Goal: Task Accomplishment & Management: Complete application form

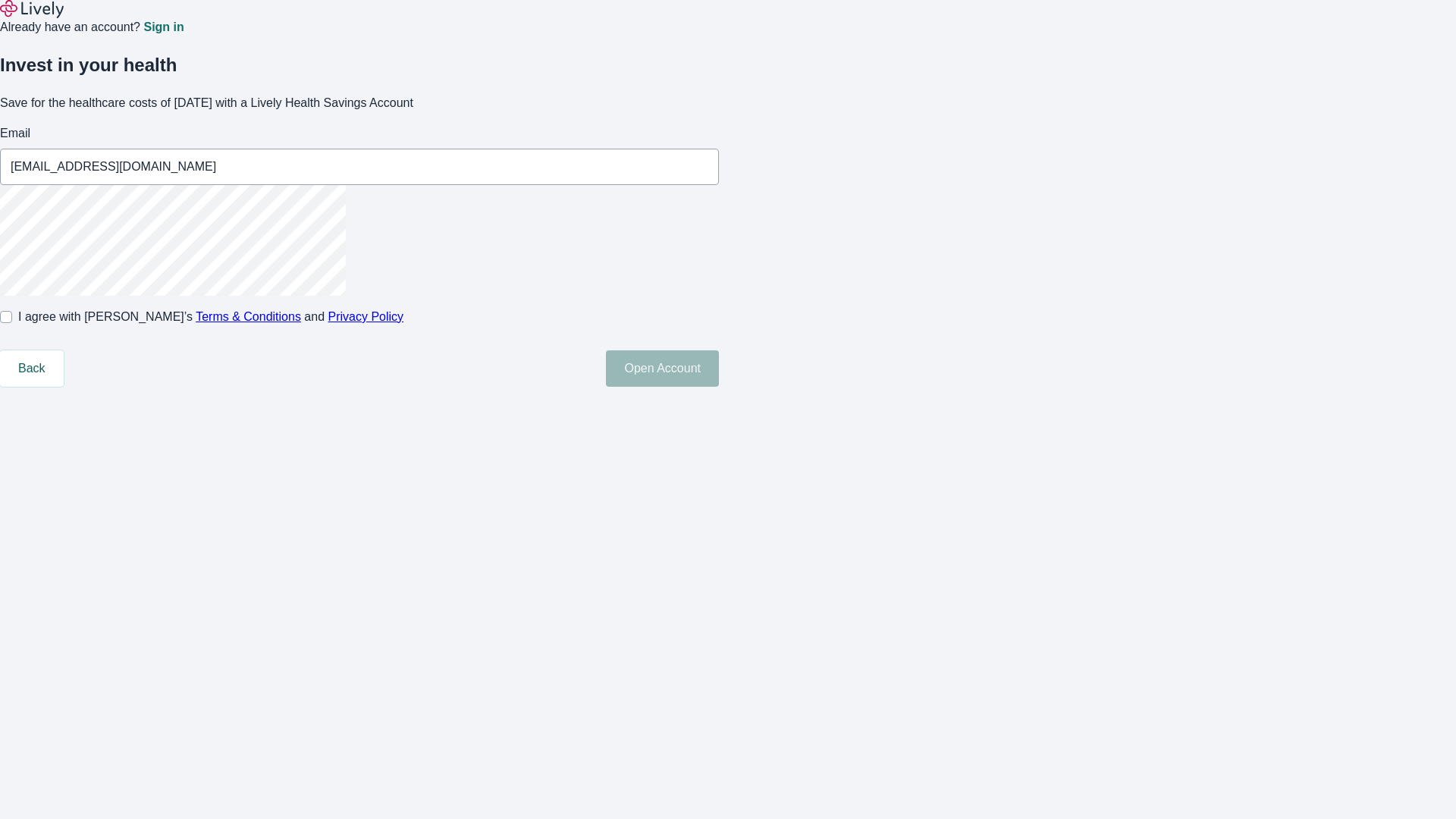
click at [12, 323] on input "I agree with Lively’s Terms & Conditions and Privacy Policy" at bounding box center [6, 316] width 12 height 12
checkbox input "true"
click at [719, 387] on button "Open Account" at bounding box center [662, 368] width 113 height 36
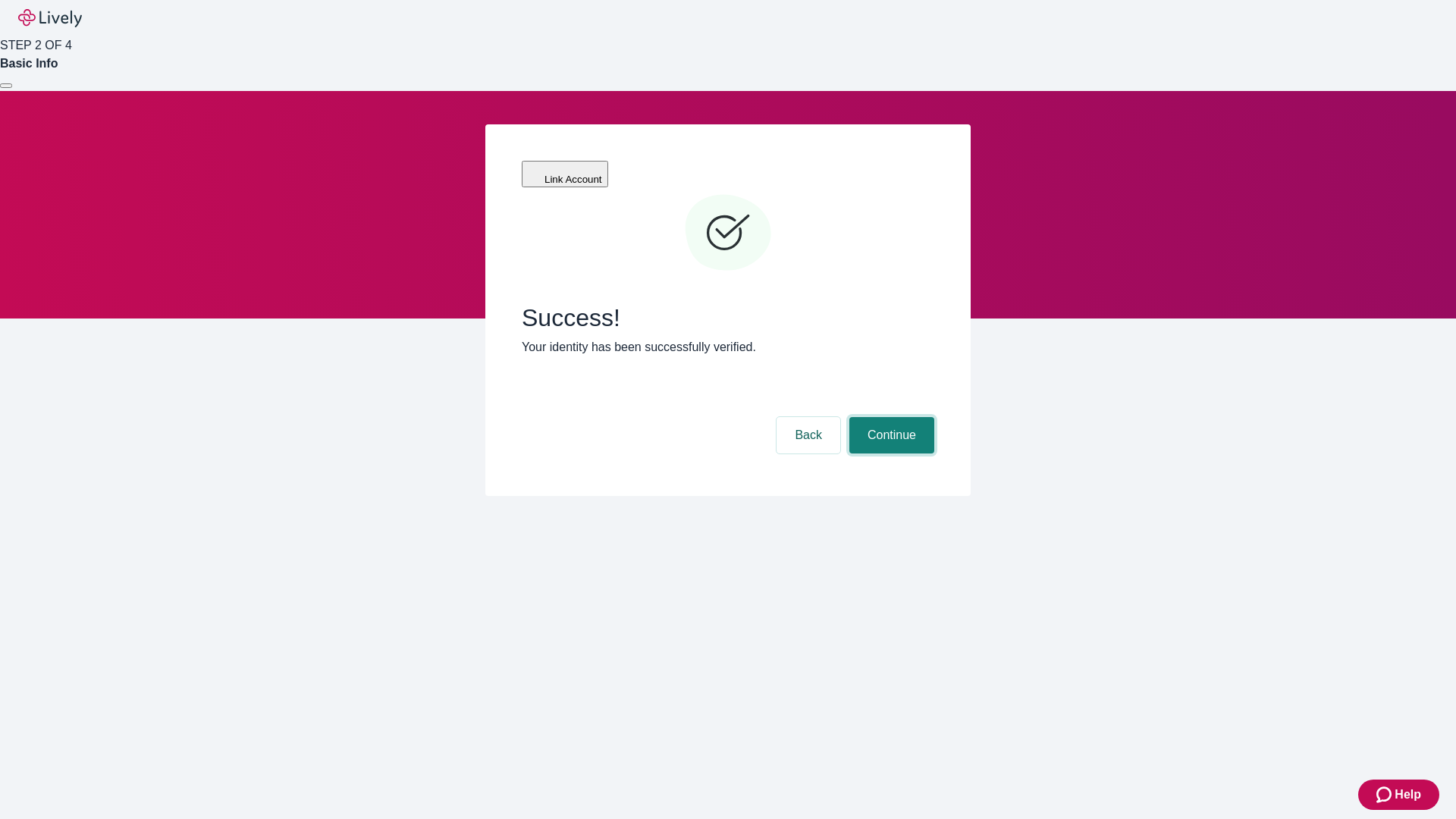
click at [890, 417] on button "Continue" at bounding box center [891, 435] width 85 height 36
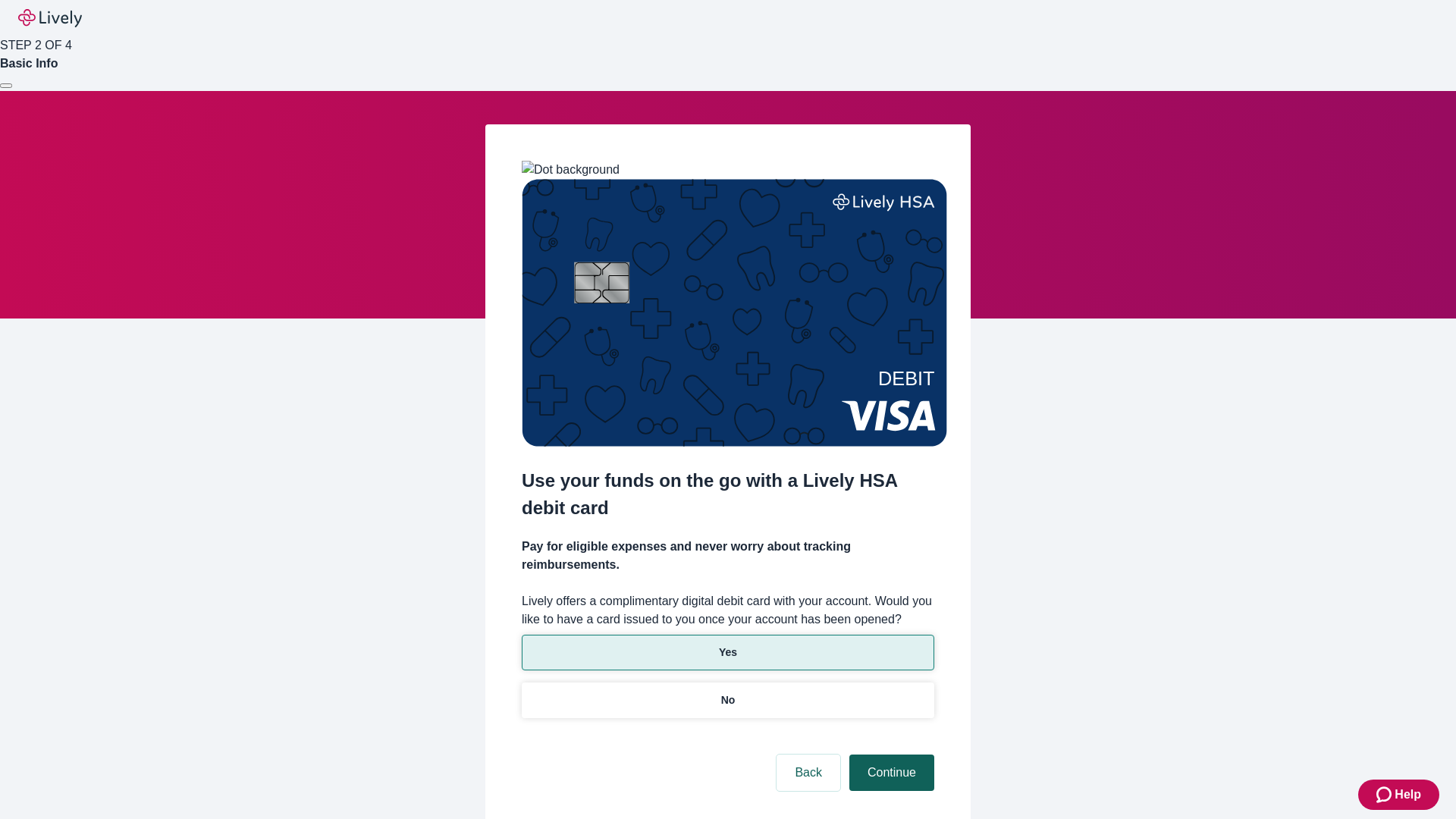
click at [727, 644] on p "Yes" at bounding box center [728, 652] width 19 height 16
click at [890, 755] on button "Continue" at bounding box center [891, 772] width 85 height 36
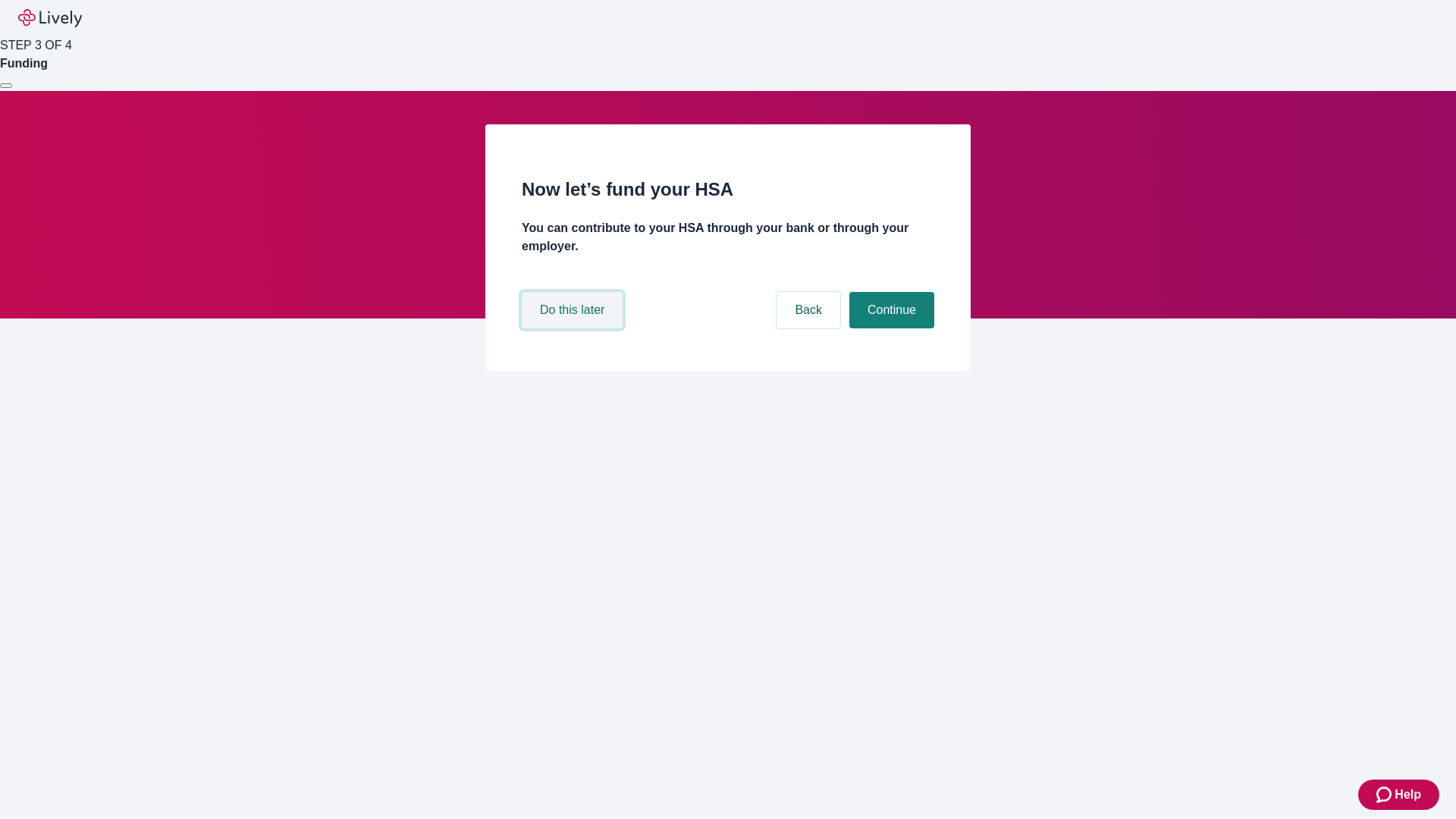
click at [574, 329] on button "Do this later" at bounding box center [572, 310] width 101 height 36
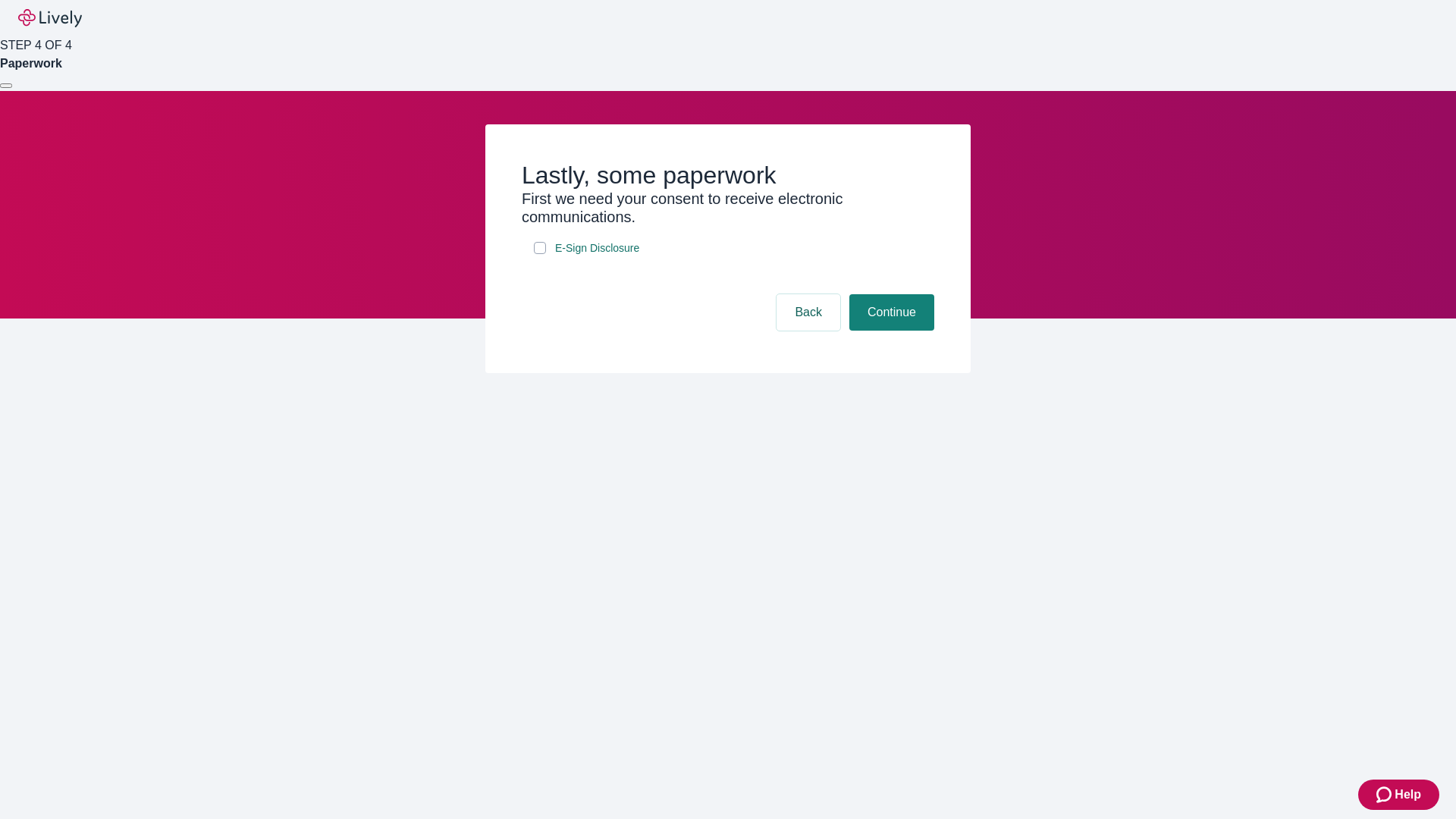
click at [540, 254] on input "E-Sign Disclosure" at bounding box center [540, 247] width 12 height 12
checkbox input "true"
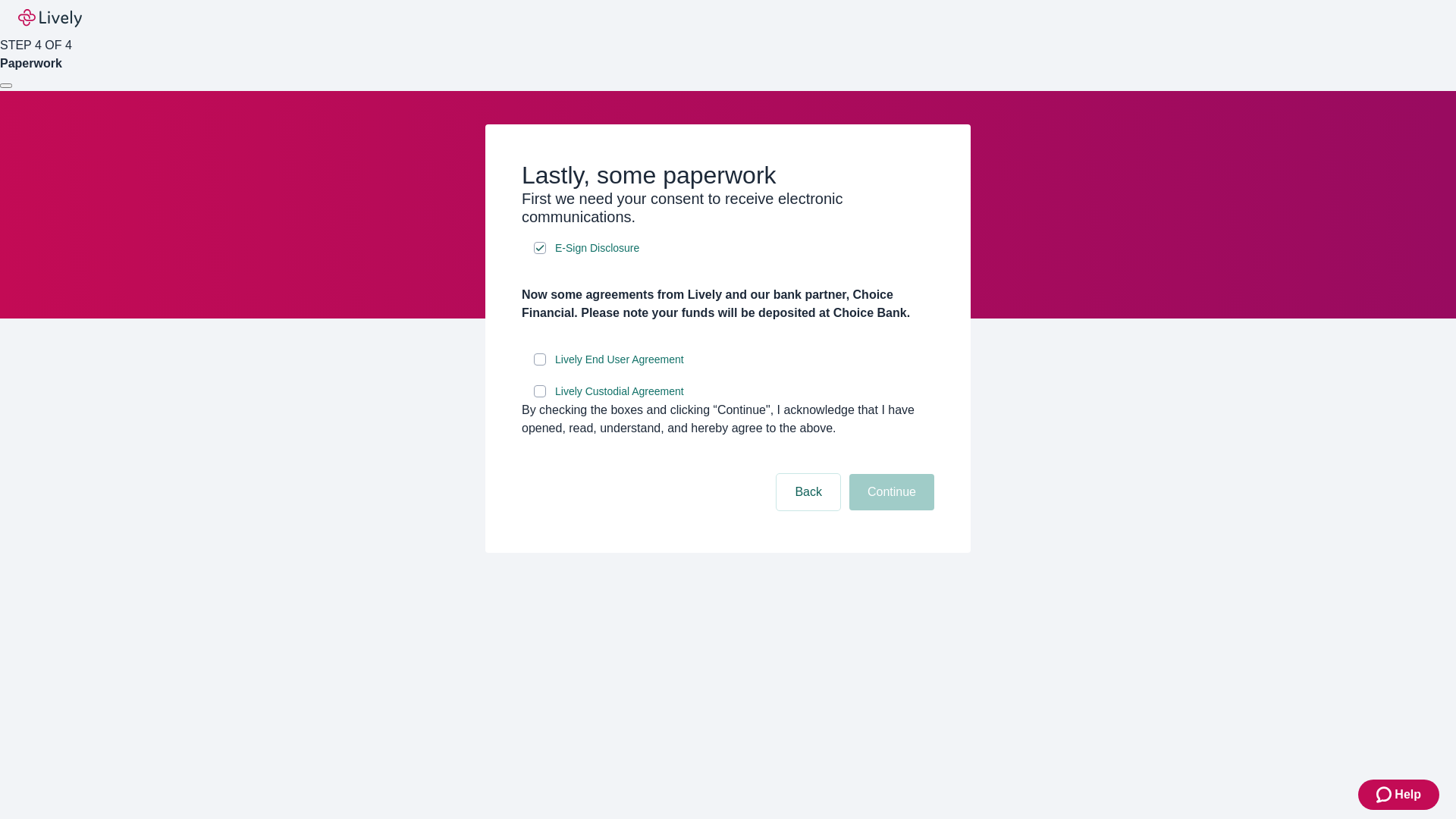
click at [540, 366] on input "Lively End User Agreement" at bounding box center [540, 359] width 12 height 12
checkbox input "true"
click at [540, 397] on input "Lively Custodial Agreement" at bounding box center [540, 391] width 12 height 12
checkbox input "true"
click at [890, 511] on button "Continue" at bounding box center [891, 492] width 85 height 36
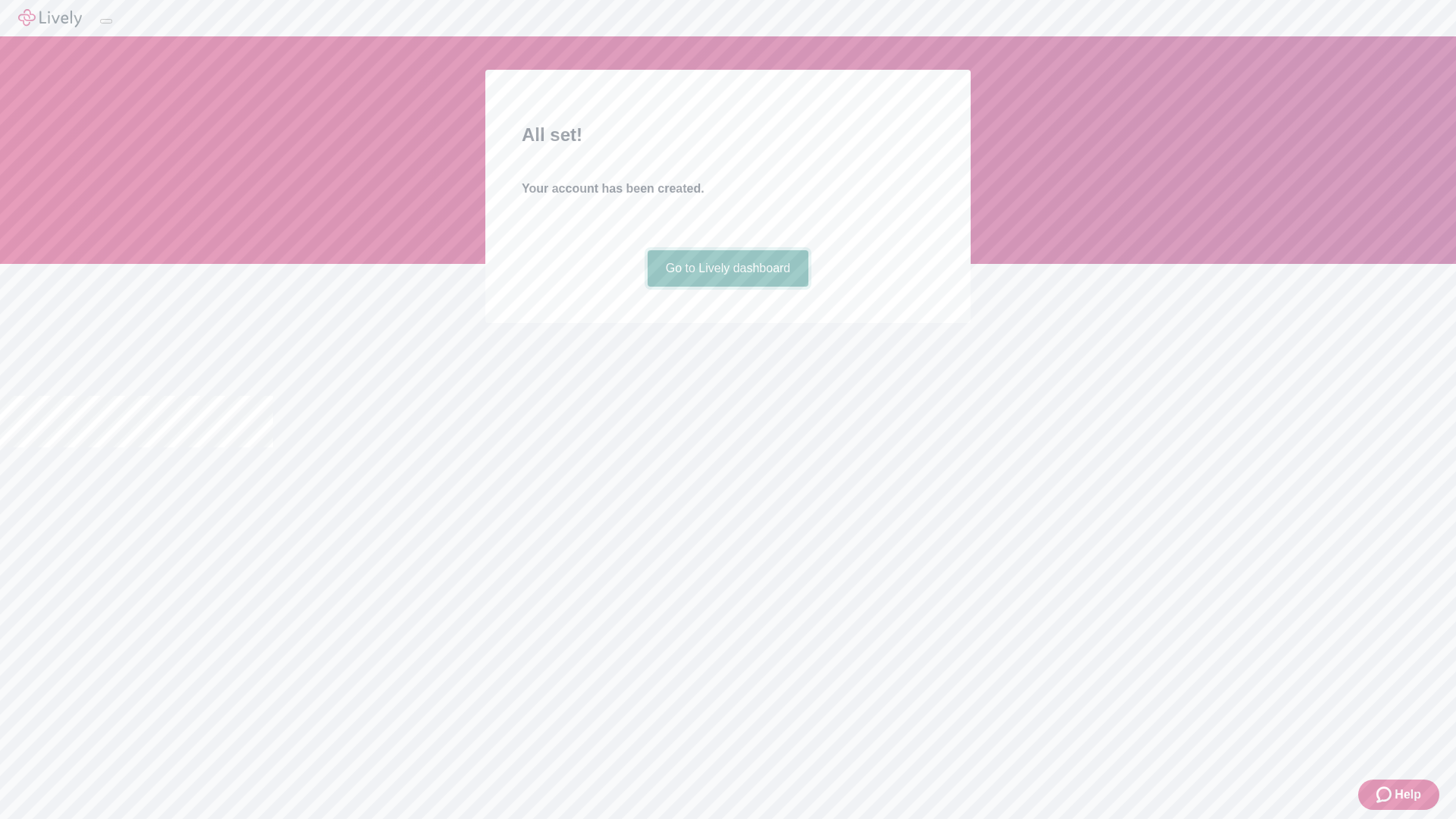
click at [727, 287] on link "Go to Lively dashboard" at bounding box center [728, 268] width 162 height 36
